Goal: Task Accomplishment & Management: Manage account settings

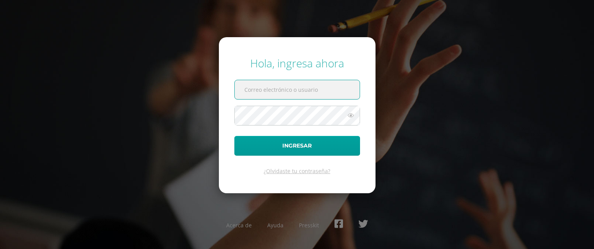
click at [290, 98] on input "text" at bounding box center [297, 89] width 125 height 19
type input "733@laestrella.edu.gt"
click at [351, 116] on icon at bounding box center [351, 115] width 10 height 9
click at [234, 136] on button "Ingresar" at bounding box center [297, 146] width 126 height 20
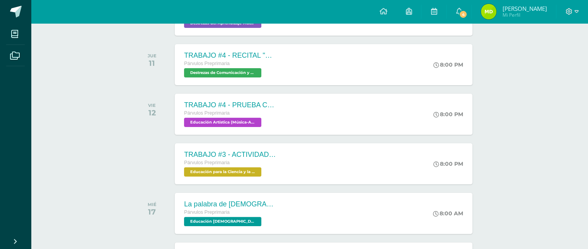
scroll to position [164, 0]
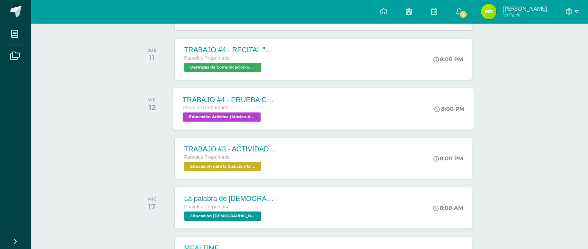
click at [294, 108] on div "TRABAJO #4 - PRUEBA CORTA 1 Párvulos Preprimaria Educación Artística (Música-Ar…" at bounding box center [324, 108] width 300 height 41
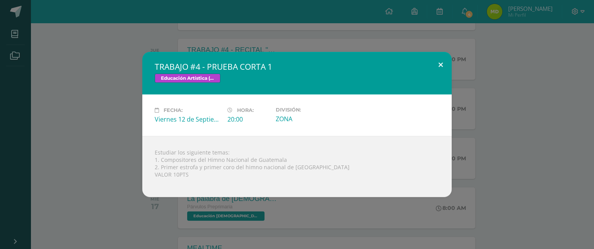
click at [439, 61] on button at bounding box center [441, 65] width 22 height 26
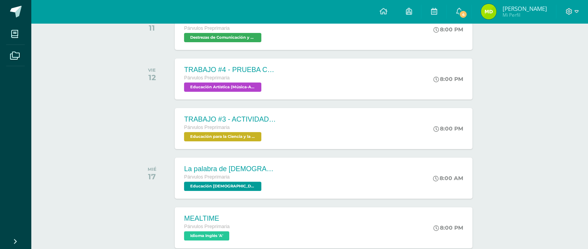
scroll to position [207, 0]
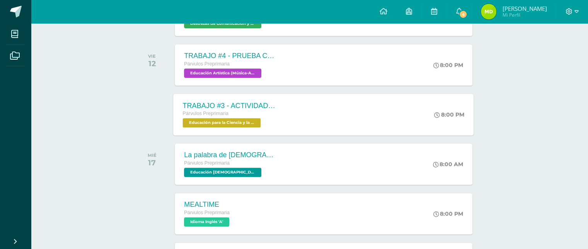
click at [403, 109] on div "TRABAJO #3 - ACTIVIDADES CÍVICAS Párvulos Preprimaria Educación para la Ciencia…" at bounding box center [324, 114] width 300 height 41
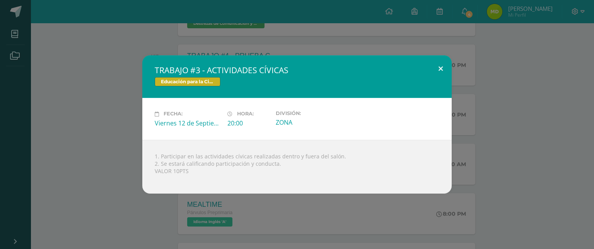
click at [440, 71] on button at bounding box center [441, 68] width 22 height 26
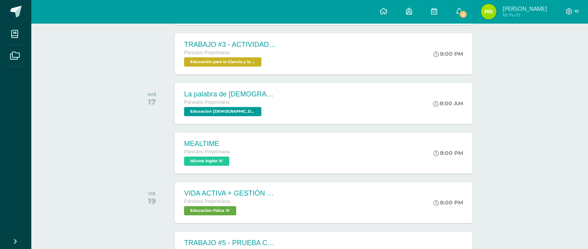
scroll to position [270, 0]
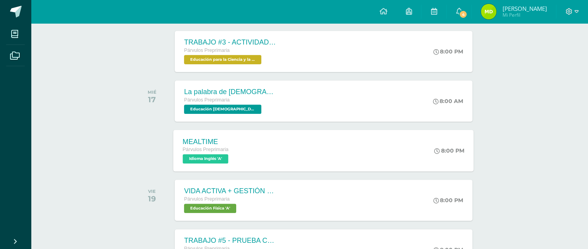
click at [390, 150] on div "MEALTIME Párvulos Preprimaria Idioma Inglés 'A' 8:00 PM MEALTIME Idioma Inglés …" at bounding box center [324, 150] width 300 height 41
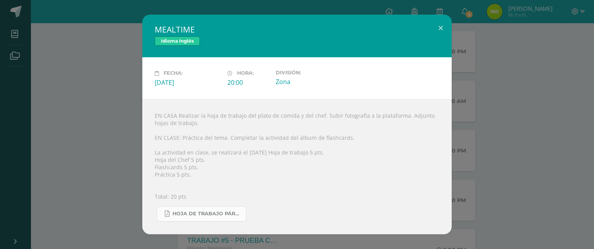
click at [223, 210] on link "Hoja de trabajo PÁRVULOS3.pdf" at bounding box center [202, 213] width 90 height 15
click at [440, 28] on button at bounding box center [441, 28] width 22 height 26
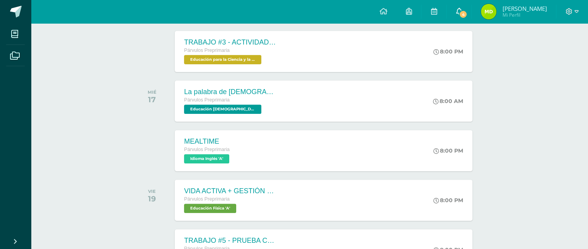
click at [467, 11] on span "4" at bounding box center [463, 14] width 9 height 9
click at [567, 12] on icon at bounding box center [569, 11] width 7 height 7
click at [559, 51] on span "Cerrar sesión" at bounding box center [551, 52] width 35 height 7
